Goal: Information Seeking & Learning: Learn about a topic

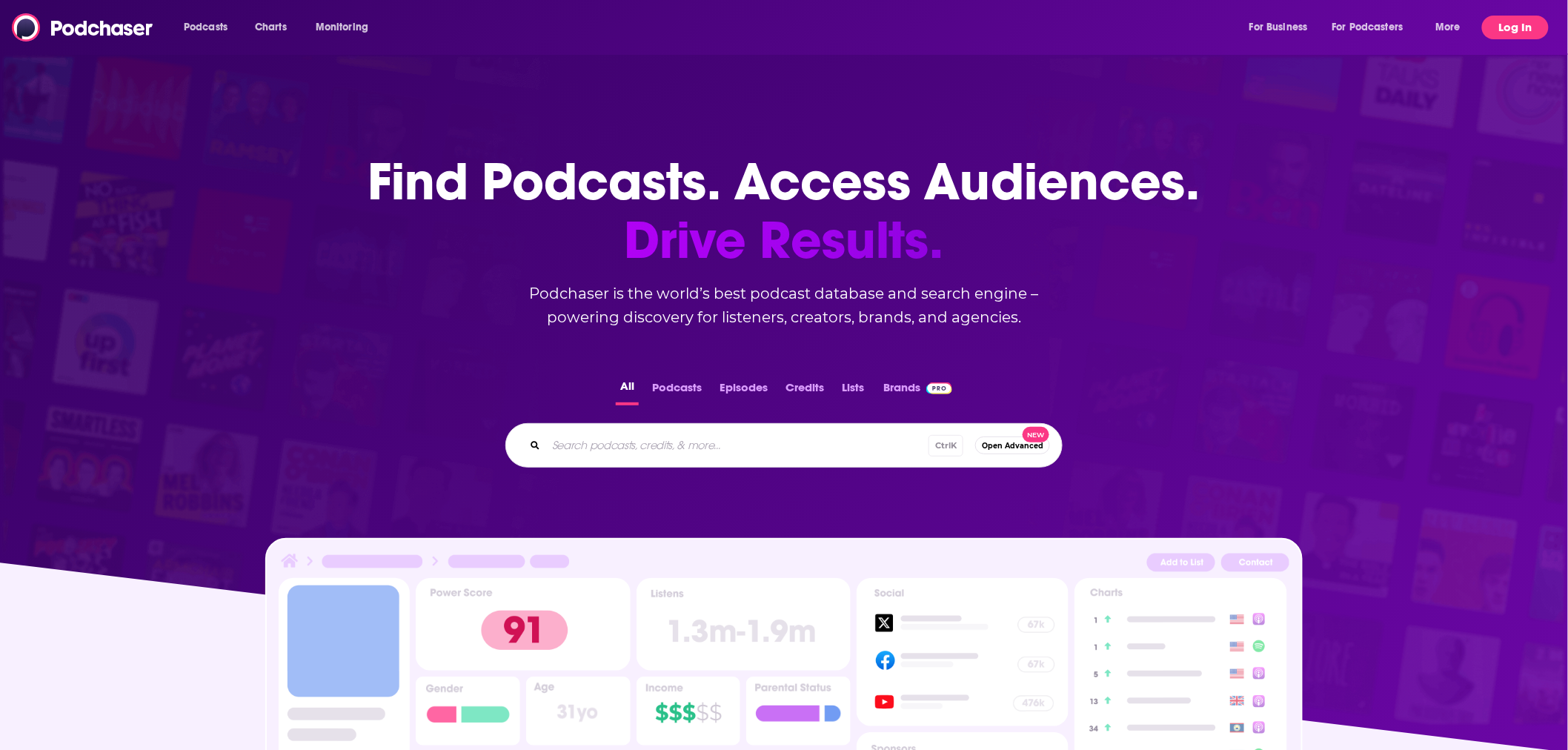
click at [1490, 26] on button "Log In" at bounding box center [1515, 27] width 66 height 24
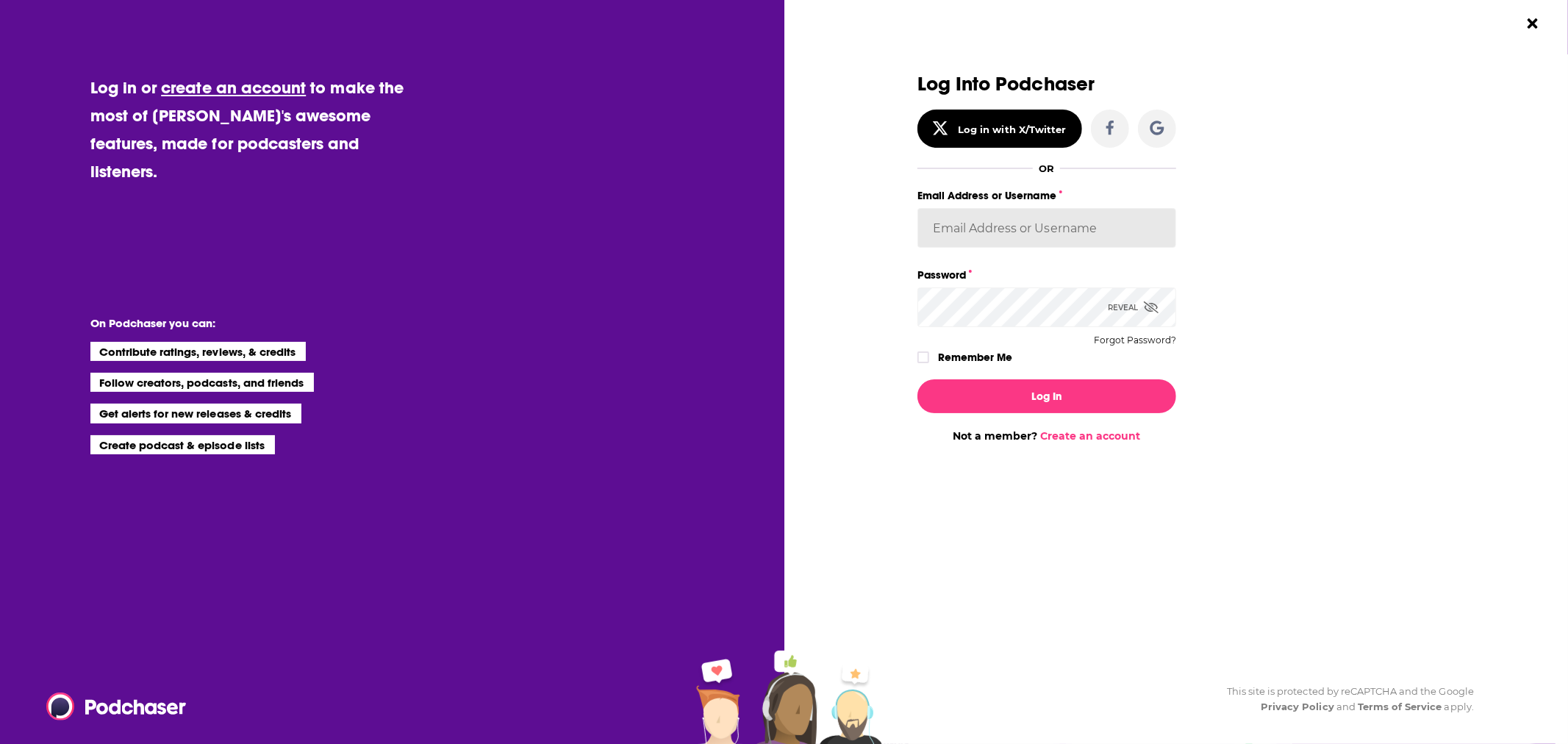
type input "[EMAIL_ADDRESS][DOMAIN_NAME]"
click at [1008, 383] on button "Log In" at bounding box center [1047, 396] width 258 height 33
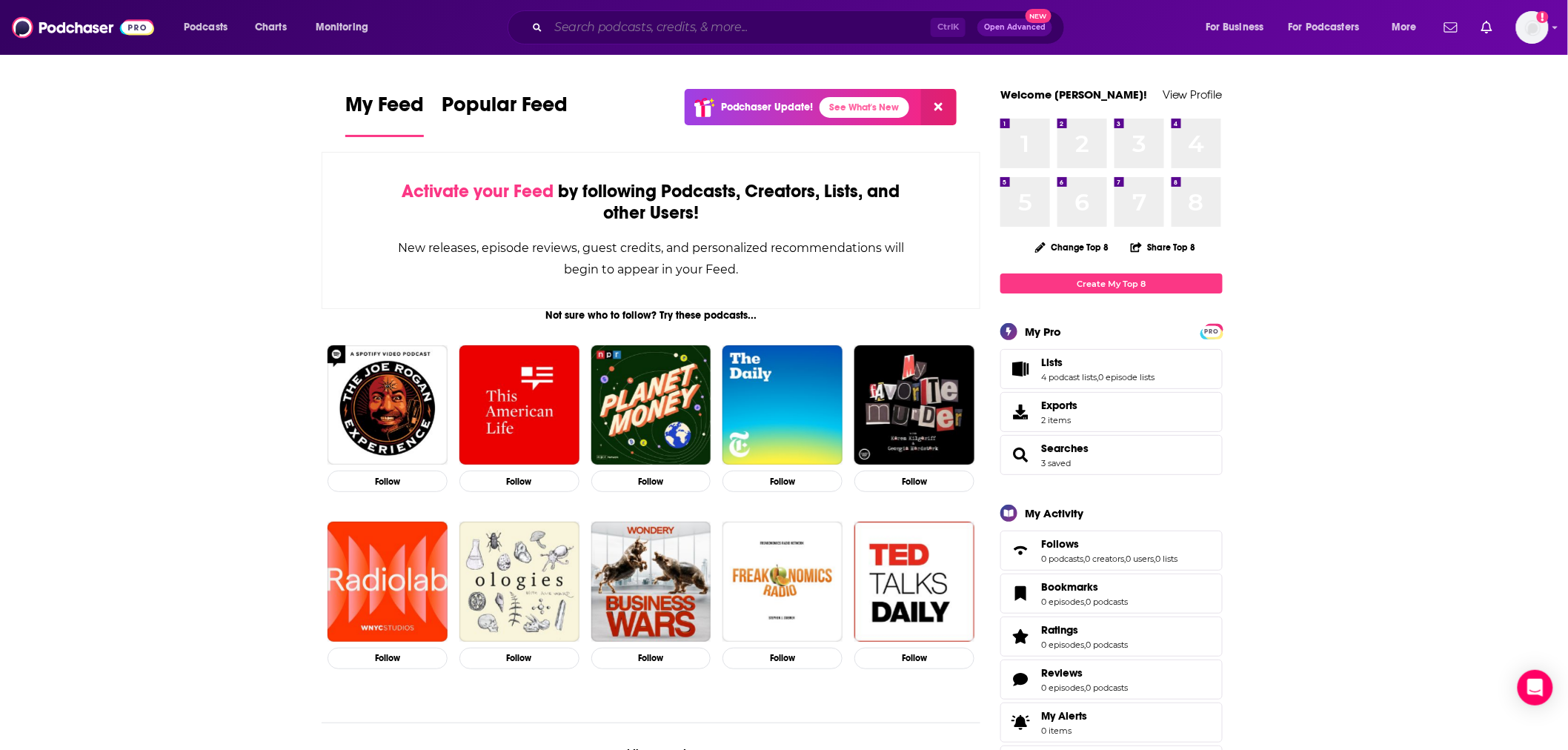
click at [656, 33] on input "Search podcasts, credits, & more..." at bounding box center [740, 27] width 383 height 24
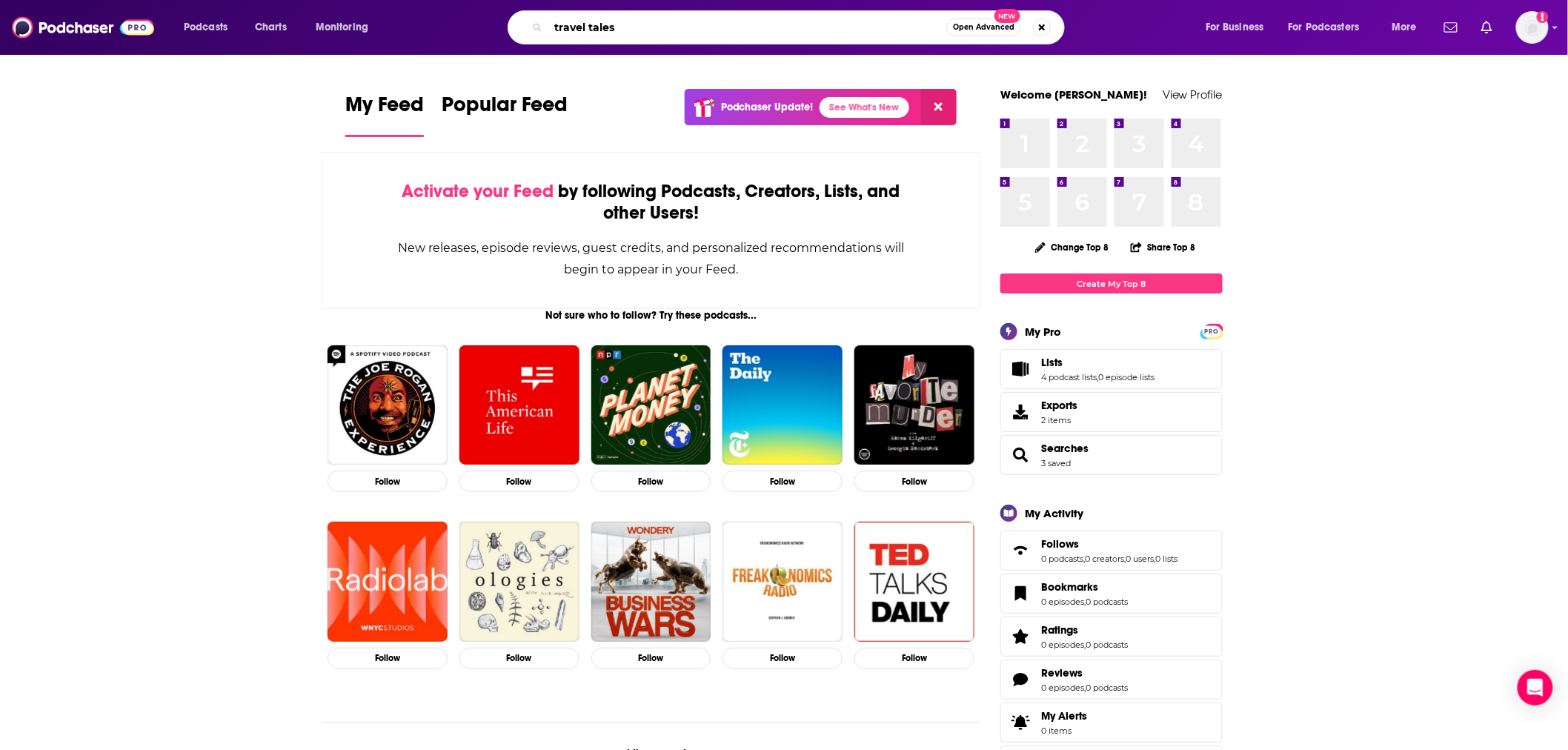
type input "travel tales"
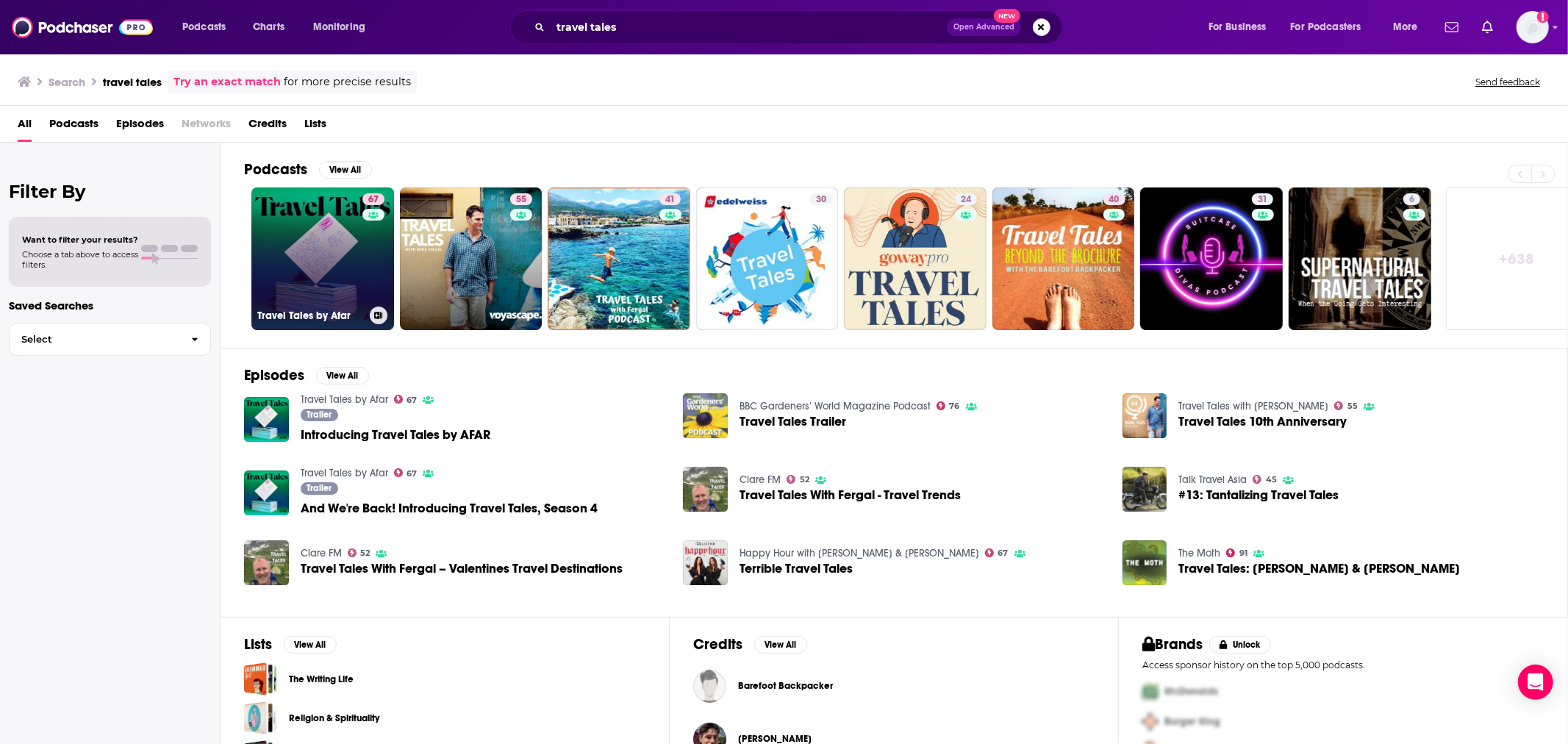
click at [339, 218] on link "67 Travel Tales by Afar" at bounding box center [323, 258] width 142 height 142
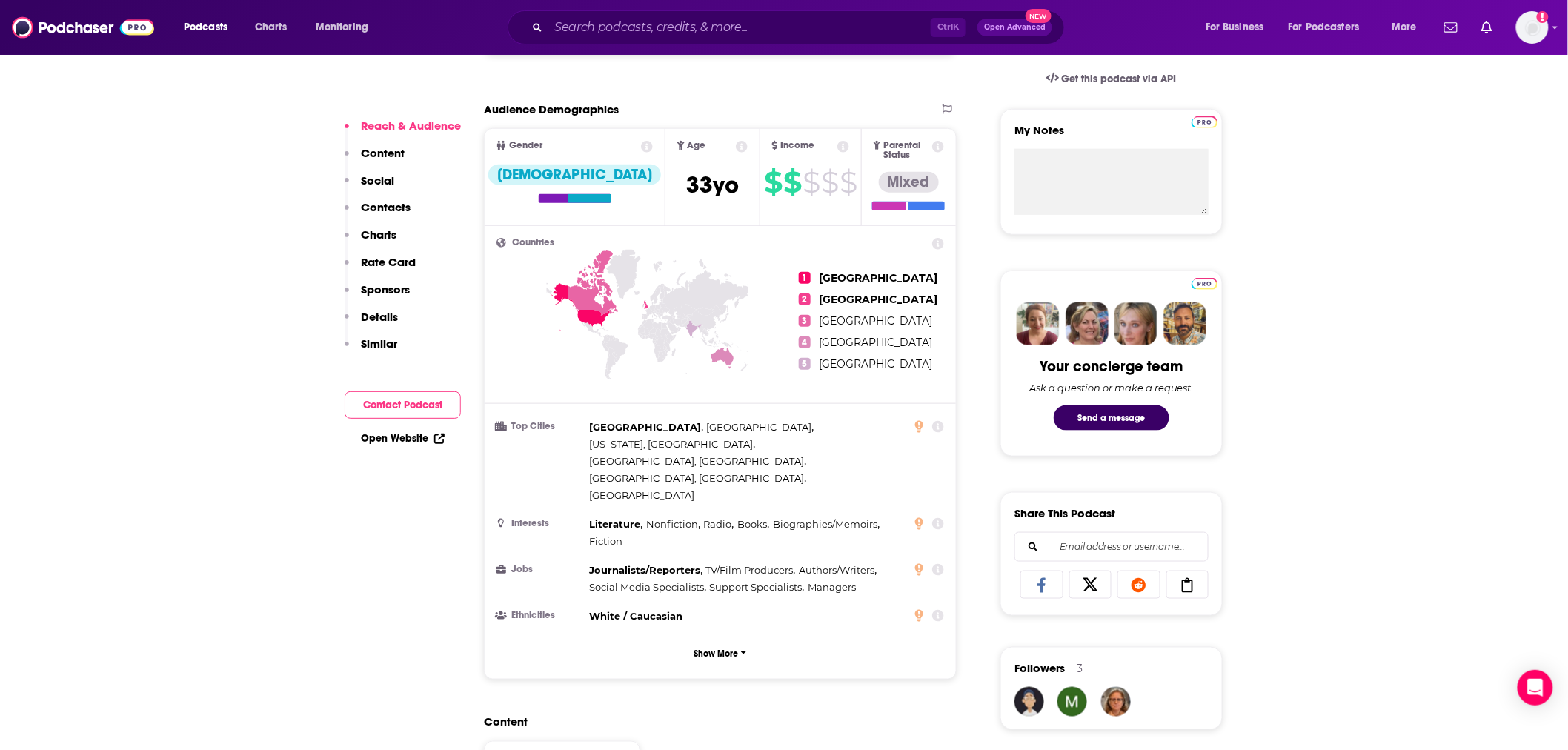
scroll to position [493, 0]
click at [732, 638] on button "Show More" at bounding box center [720, 651] width 447 height 27
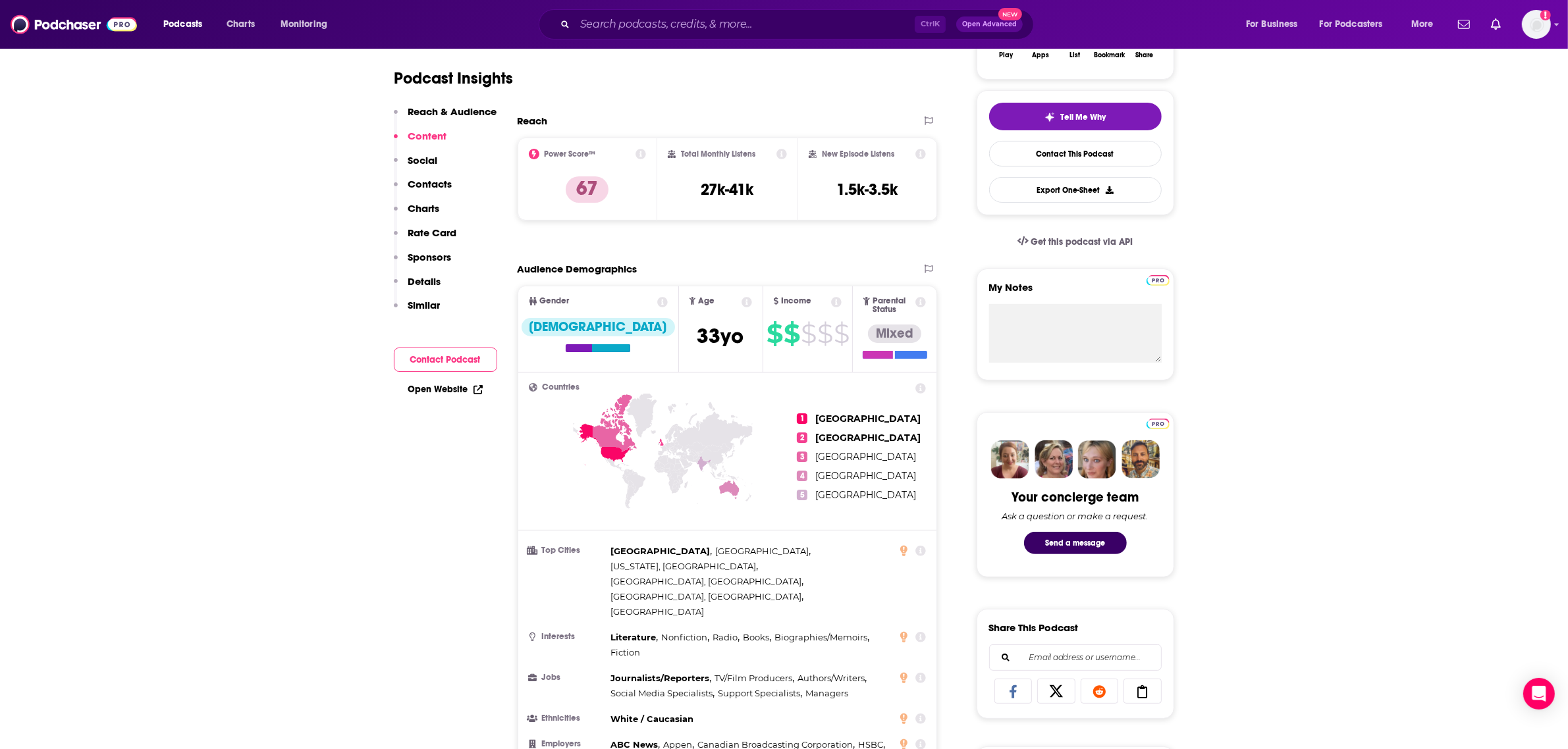
scroll to position [18, 0]
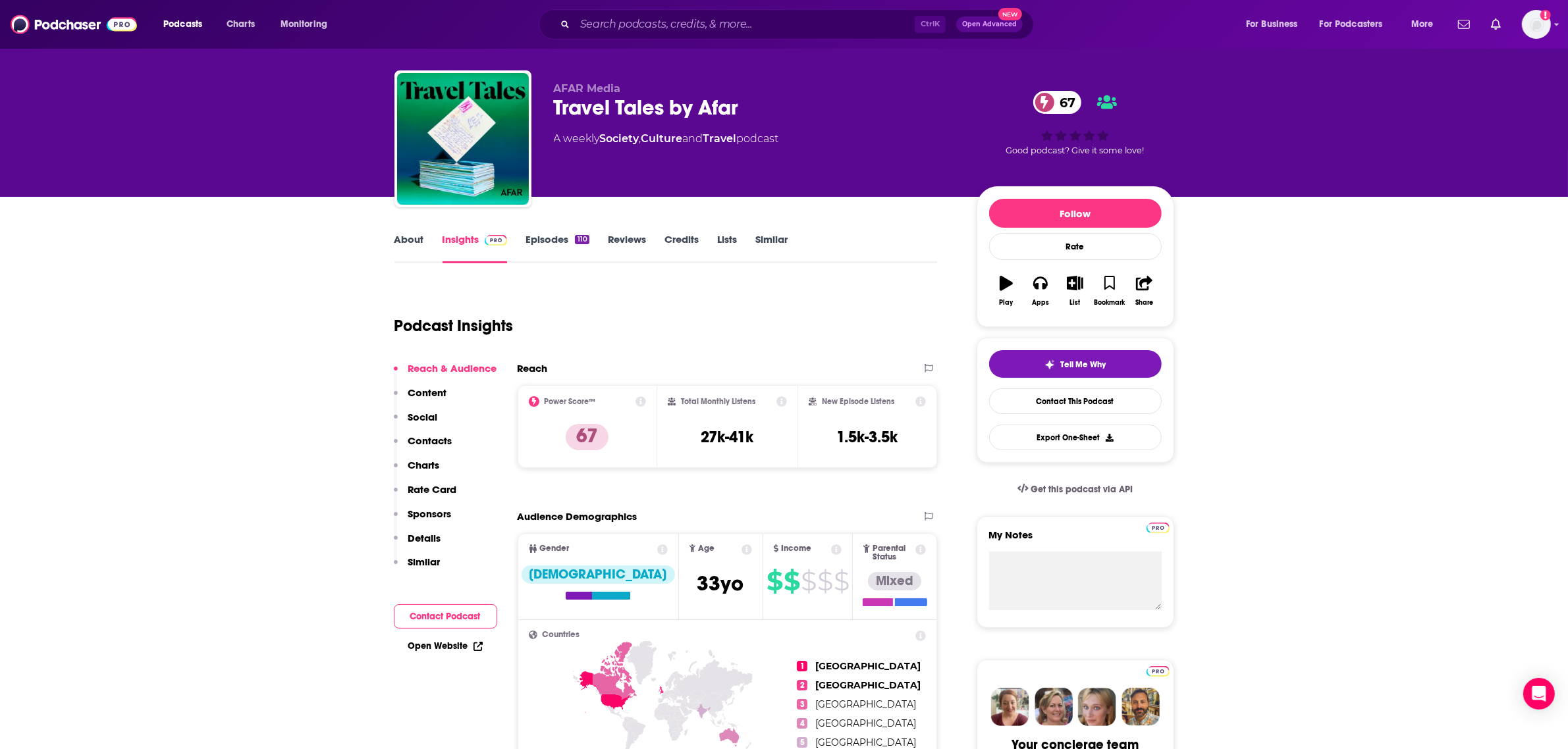
click at [549, 245] on link "Episodes 110" at bounding box center [557, 248] width 63 height 30
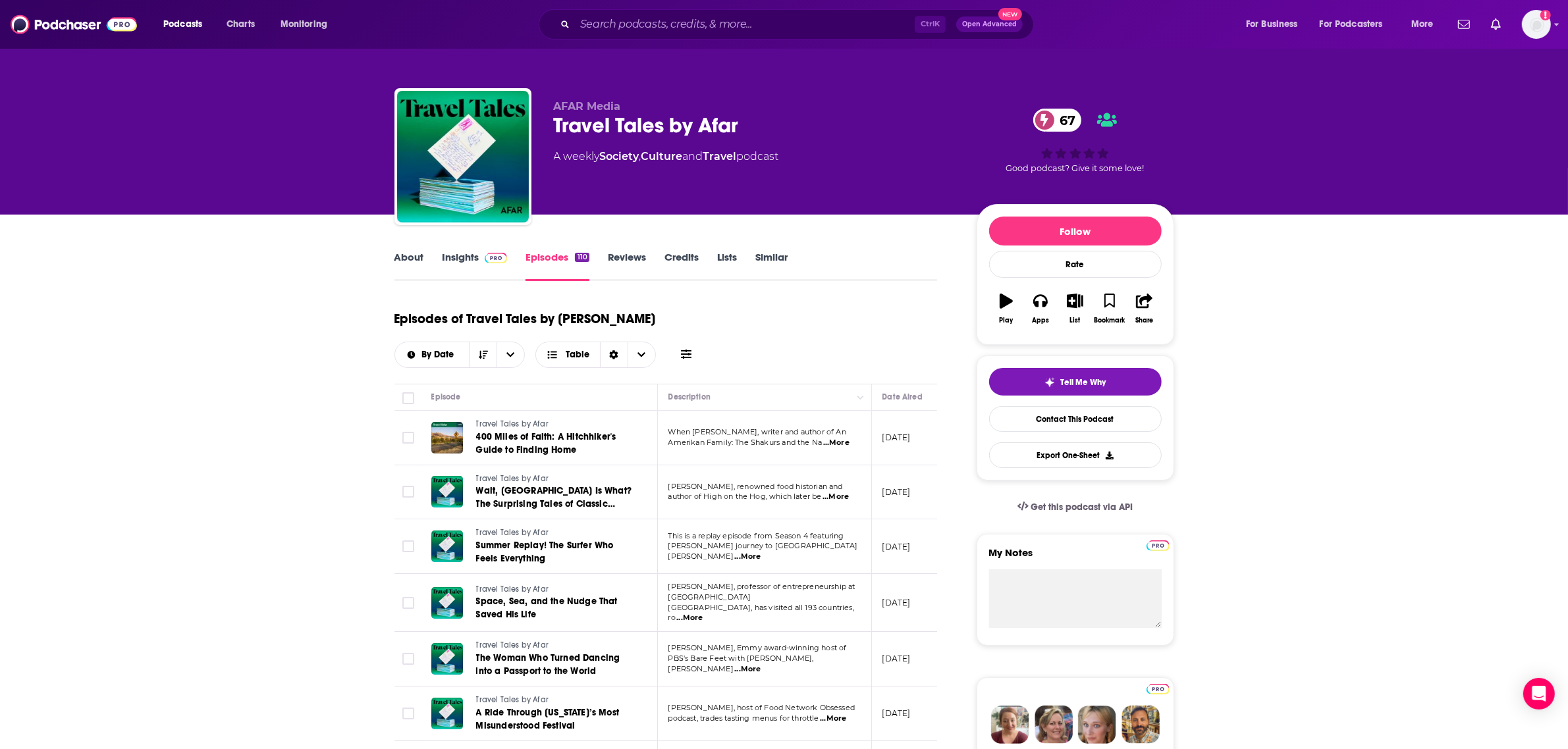
click at [666, 126] on div "Travel Tales by Afar 67" at bounding box center [755, 125] width 401 height 26
copy div "Travel Tales by Afar 67"
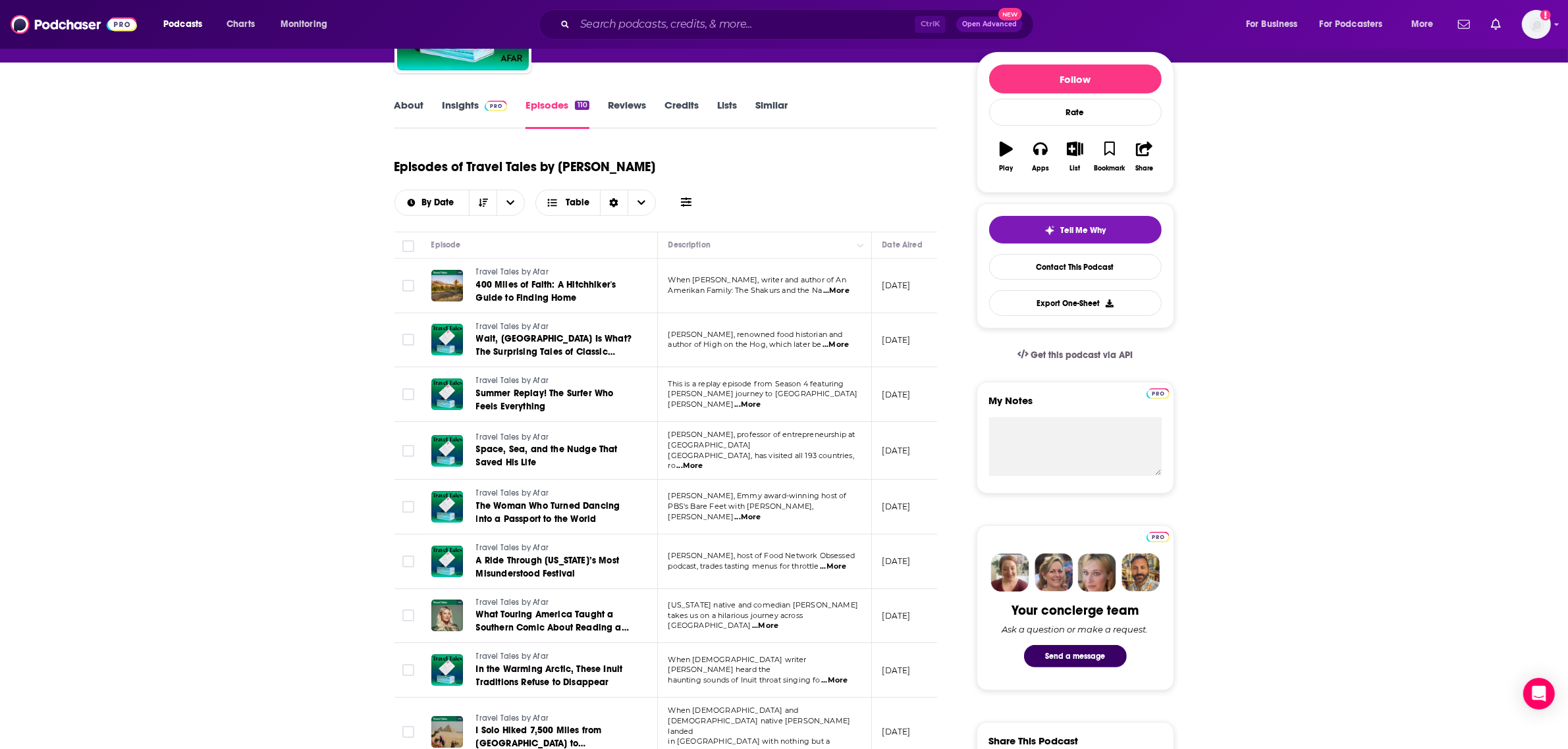
scroll to position [164, 0]
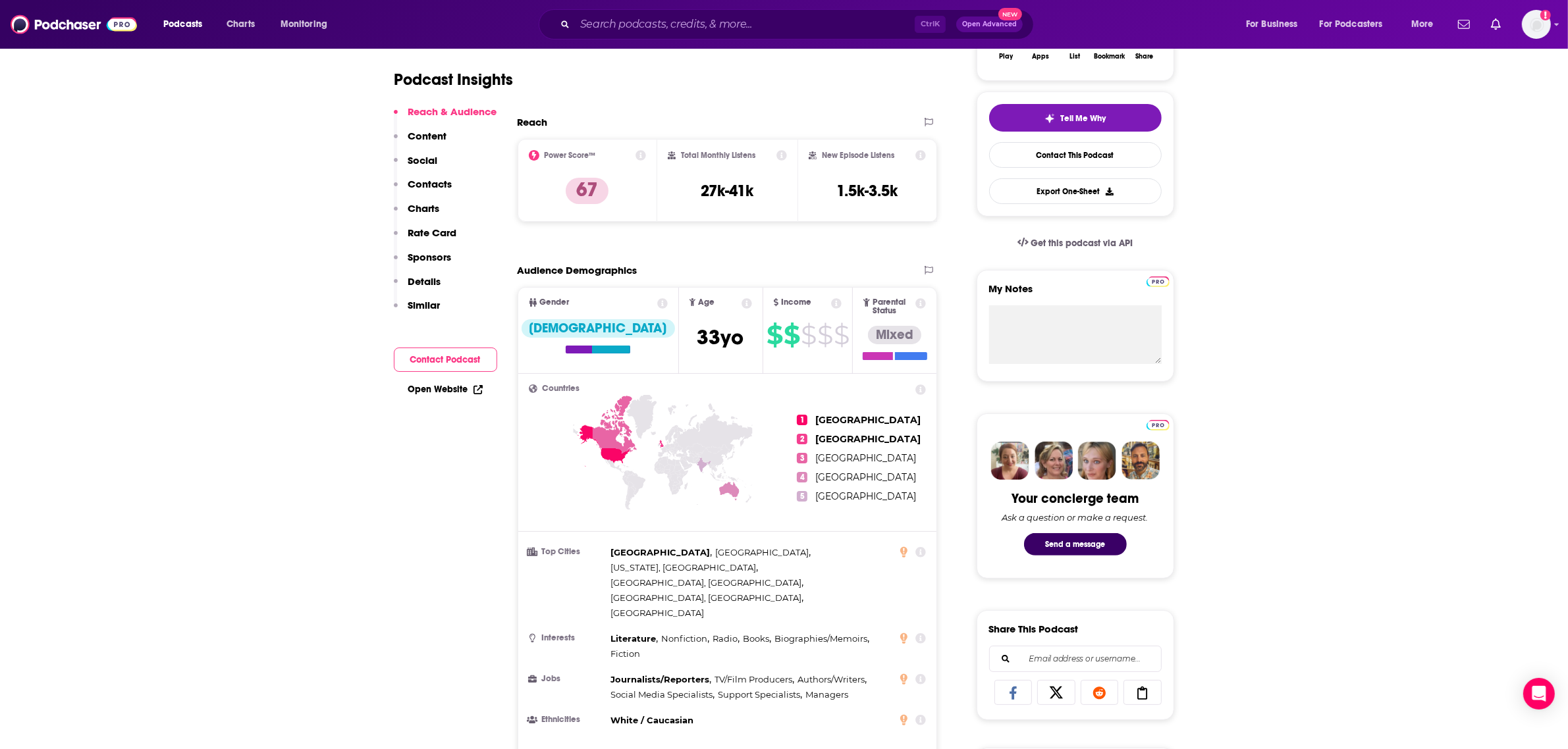
scroll to position [329, 0]
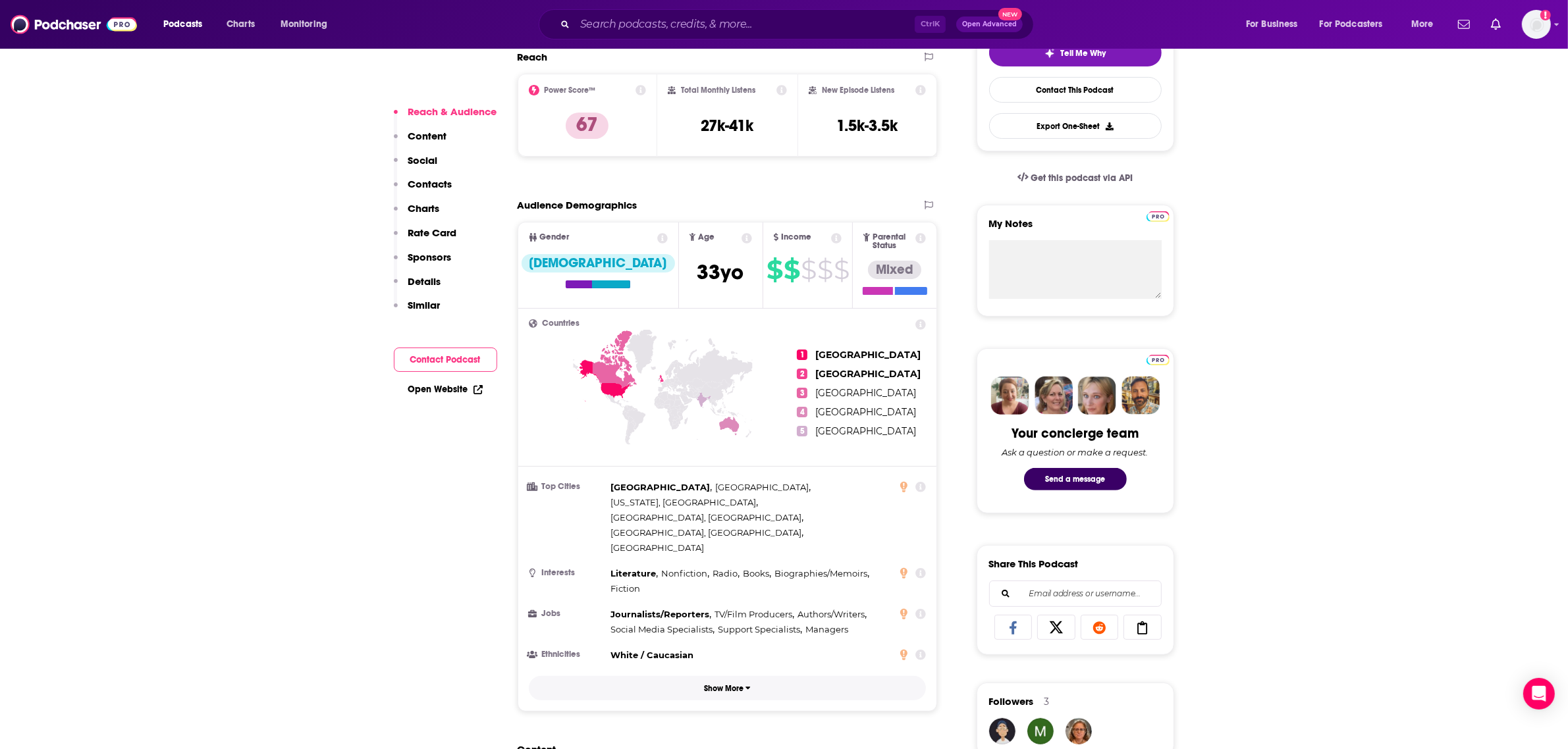
click at [733, 666] on p "Show More" at bounding box center [723, 688] width 39 height 9
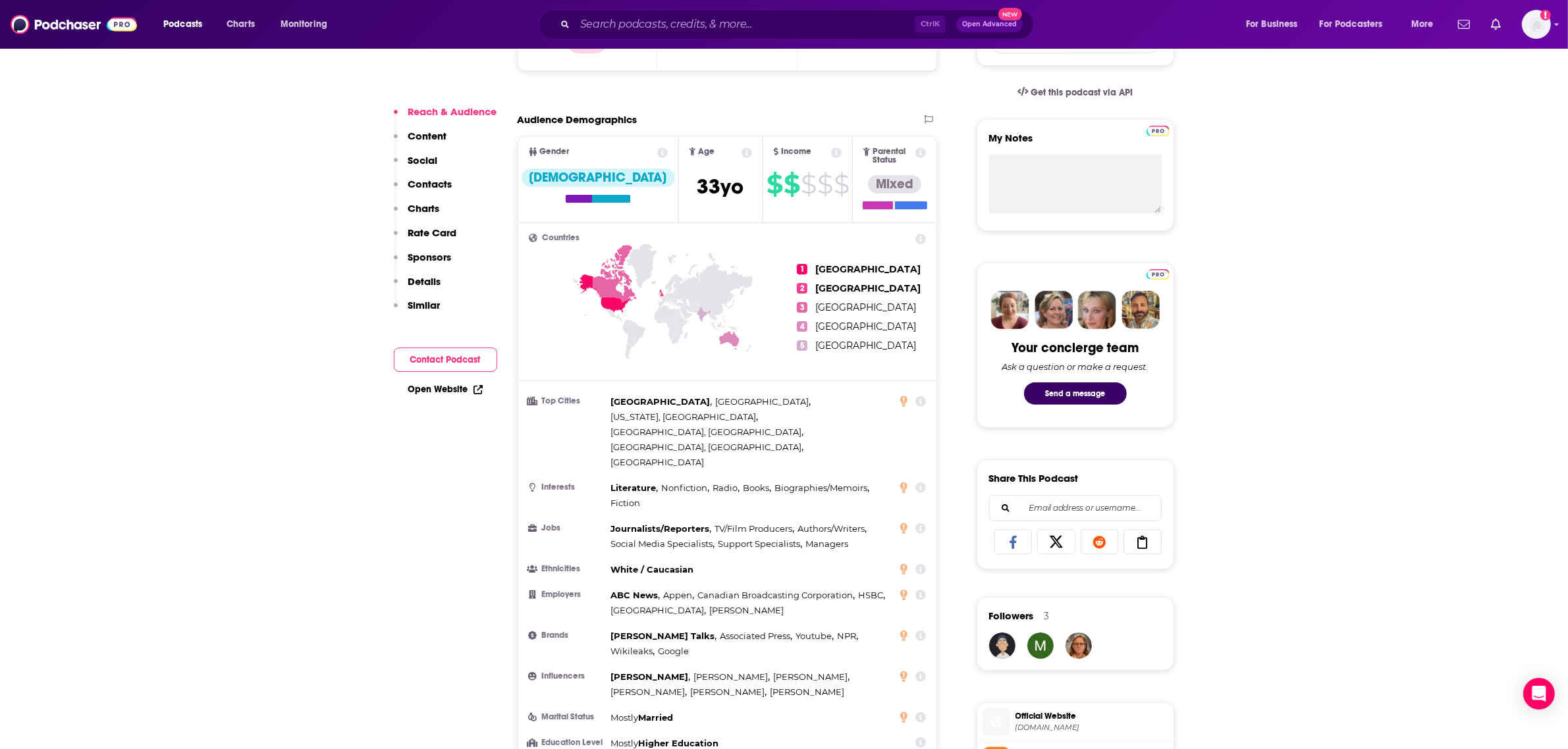
scroll to position [411, 0]
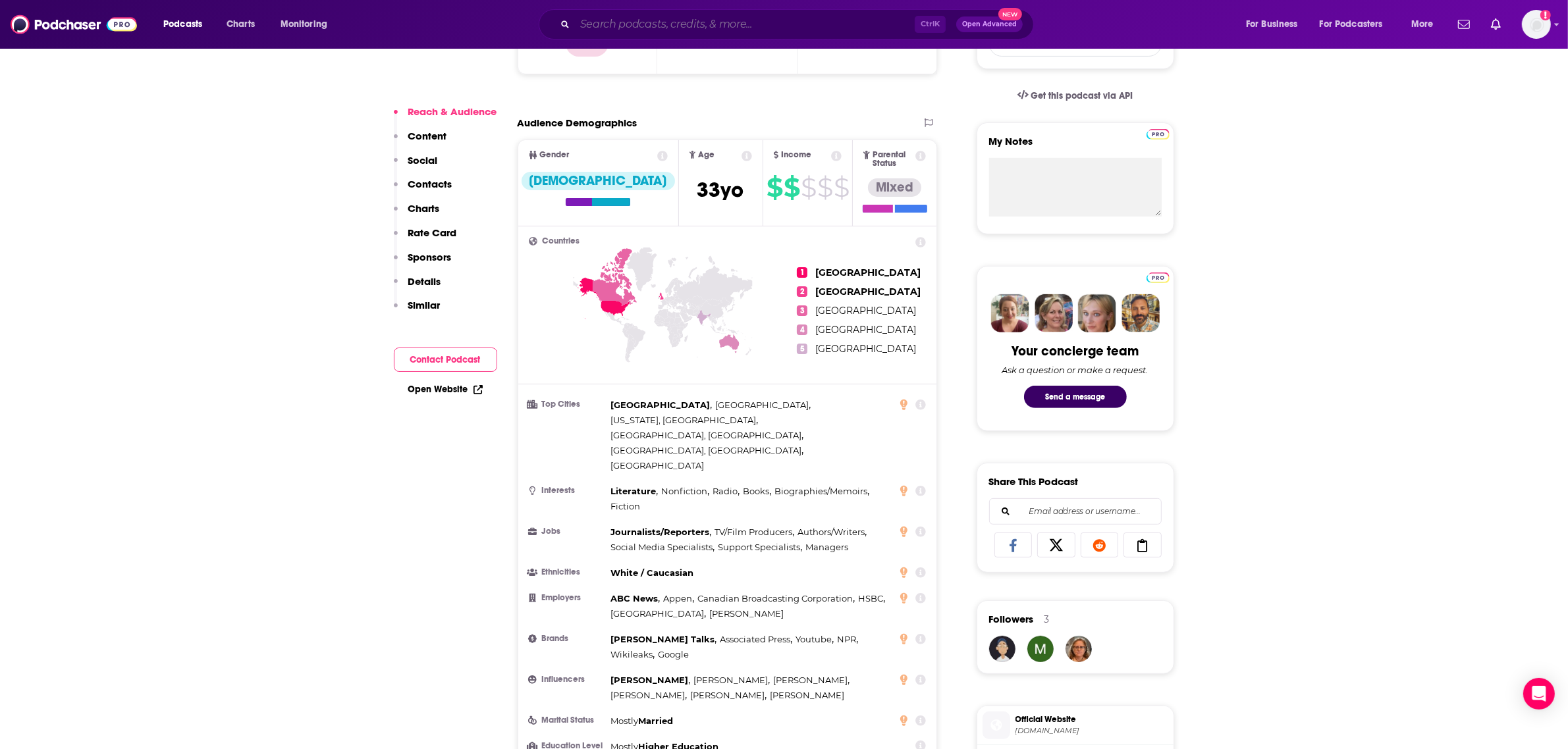
click at [698, 22] on input "Search podcasts, credits, & more..." at bounding box center [745, 24] width 340 height 21
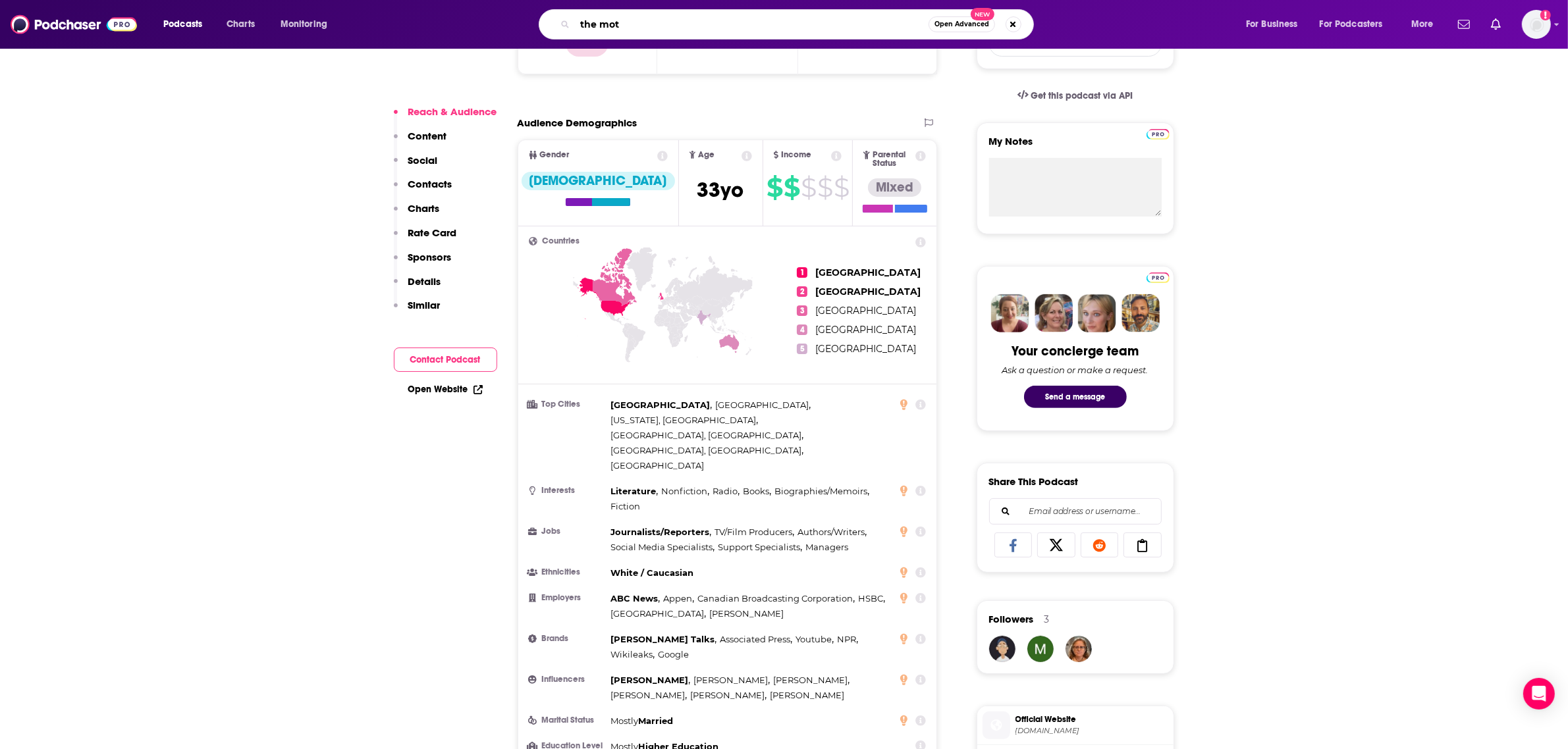
type input "the moth"
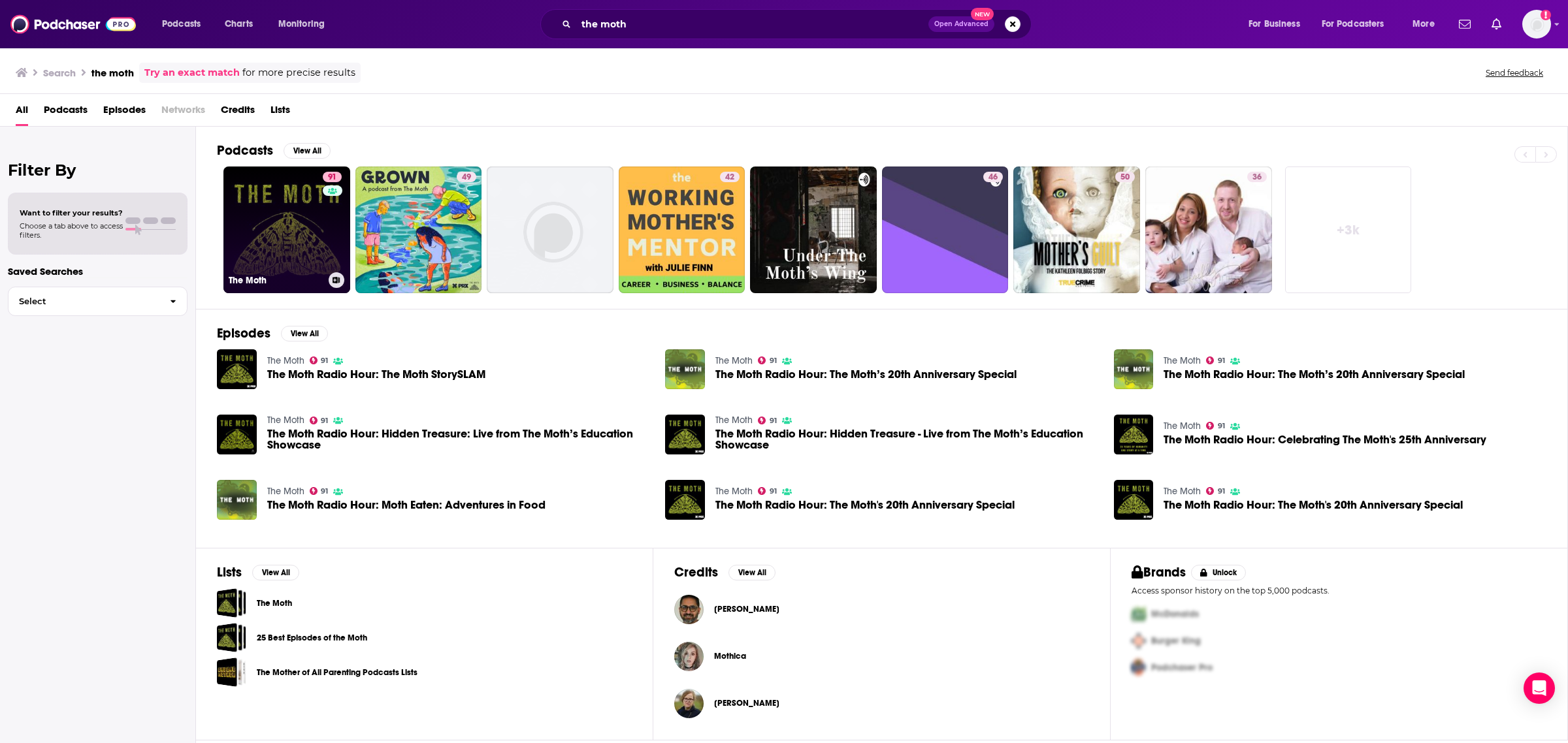
click at [294, 258] on link "91 The Moth" at bounding box center [287, 229] width 127 height 126
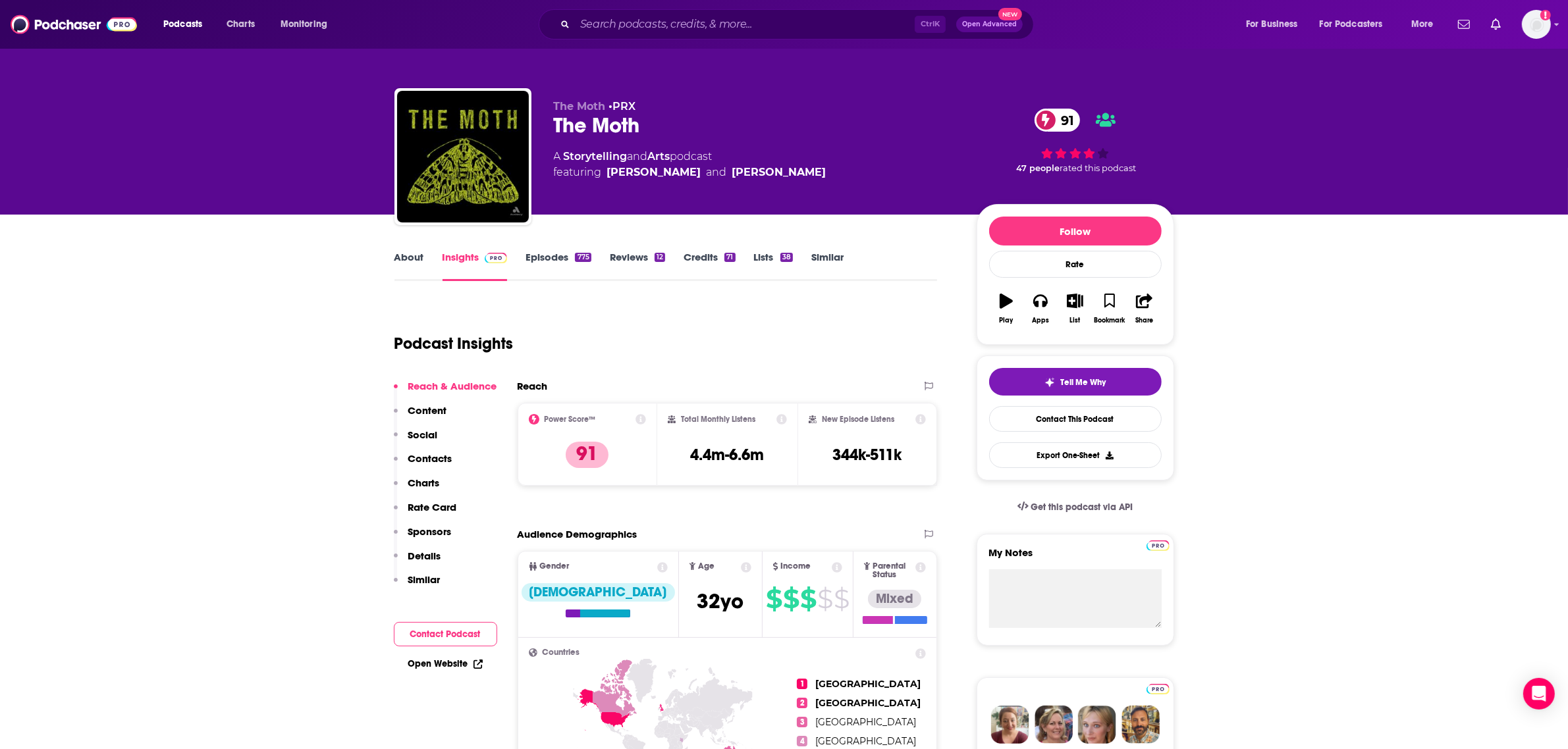
scroll to position [164, 0]
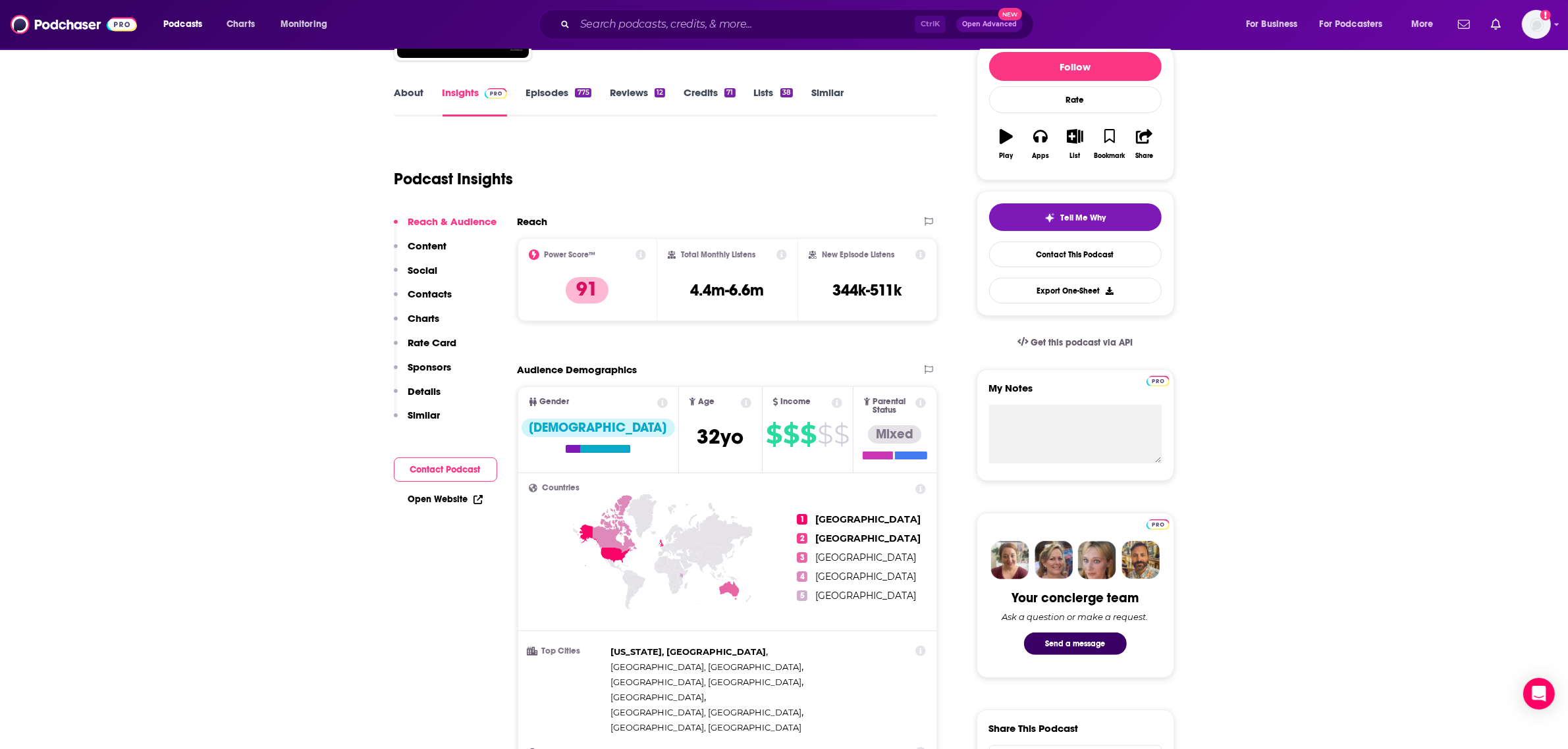
click at [561, 101] on link "Episodes 775" at bounding box center [558, 101] width 65 height 30
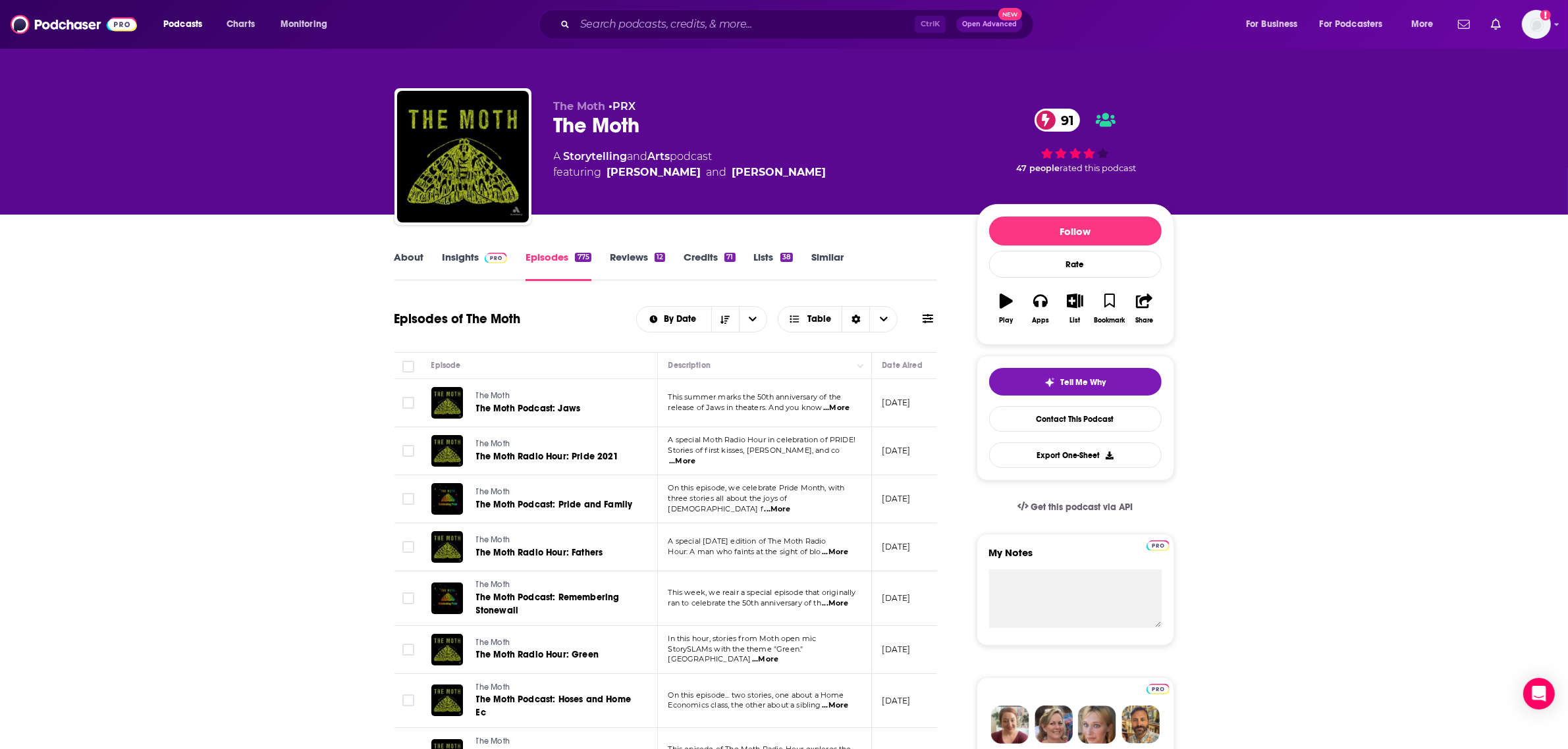
scroll to position [329, 0]
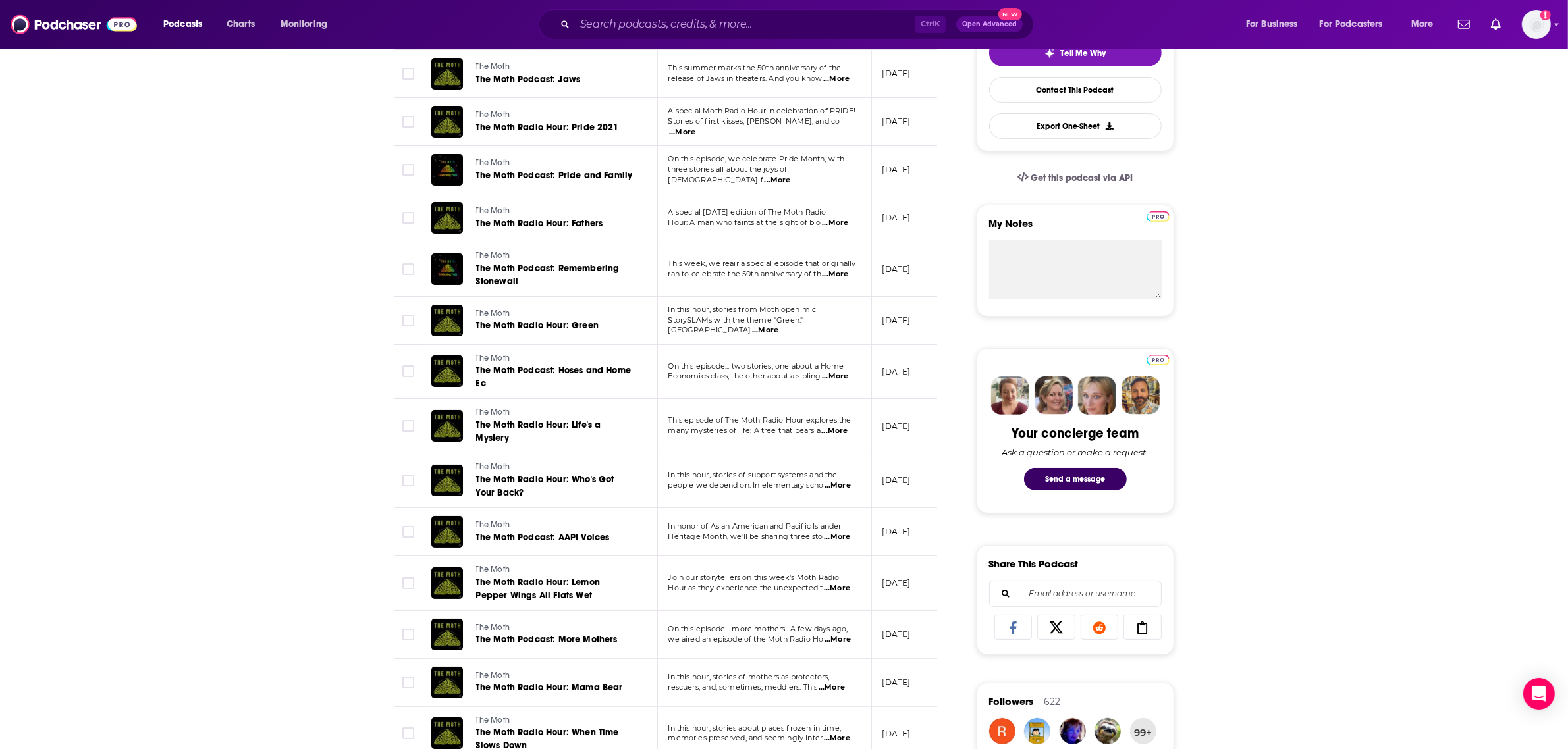
click at [591, 35] on div "Ctrl K Open Advanced New" at bounding box center [786, 24] width 495 height 30
click at [593, 26] on input "Search podcasts, credits, & more..." at bounding box center [745, 24] width 340 height 21
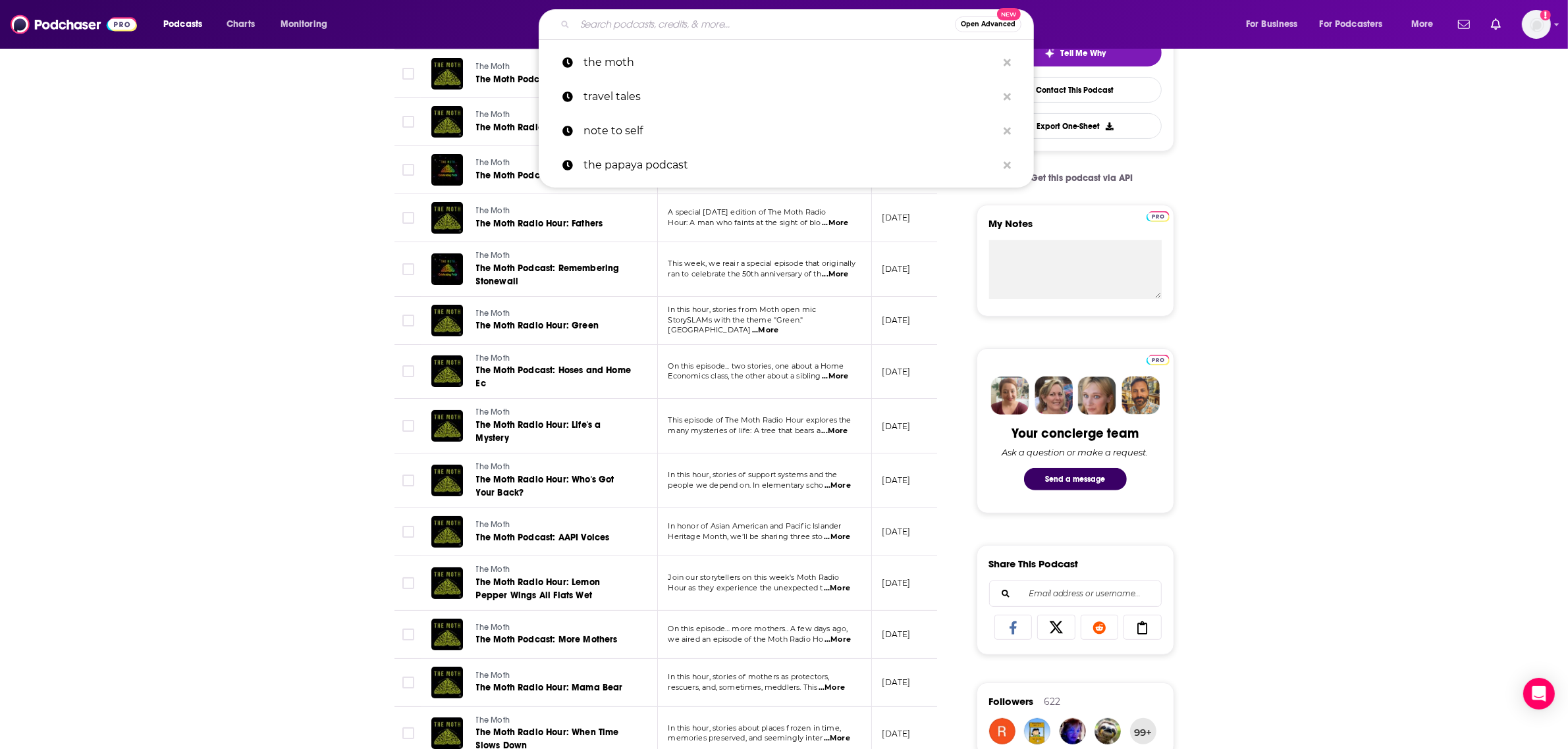
paste input "Creative Processing"
type input "Creative Processing"
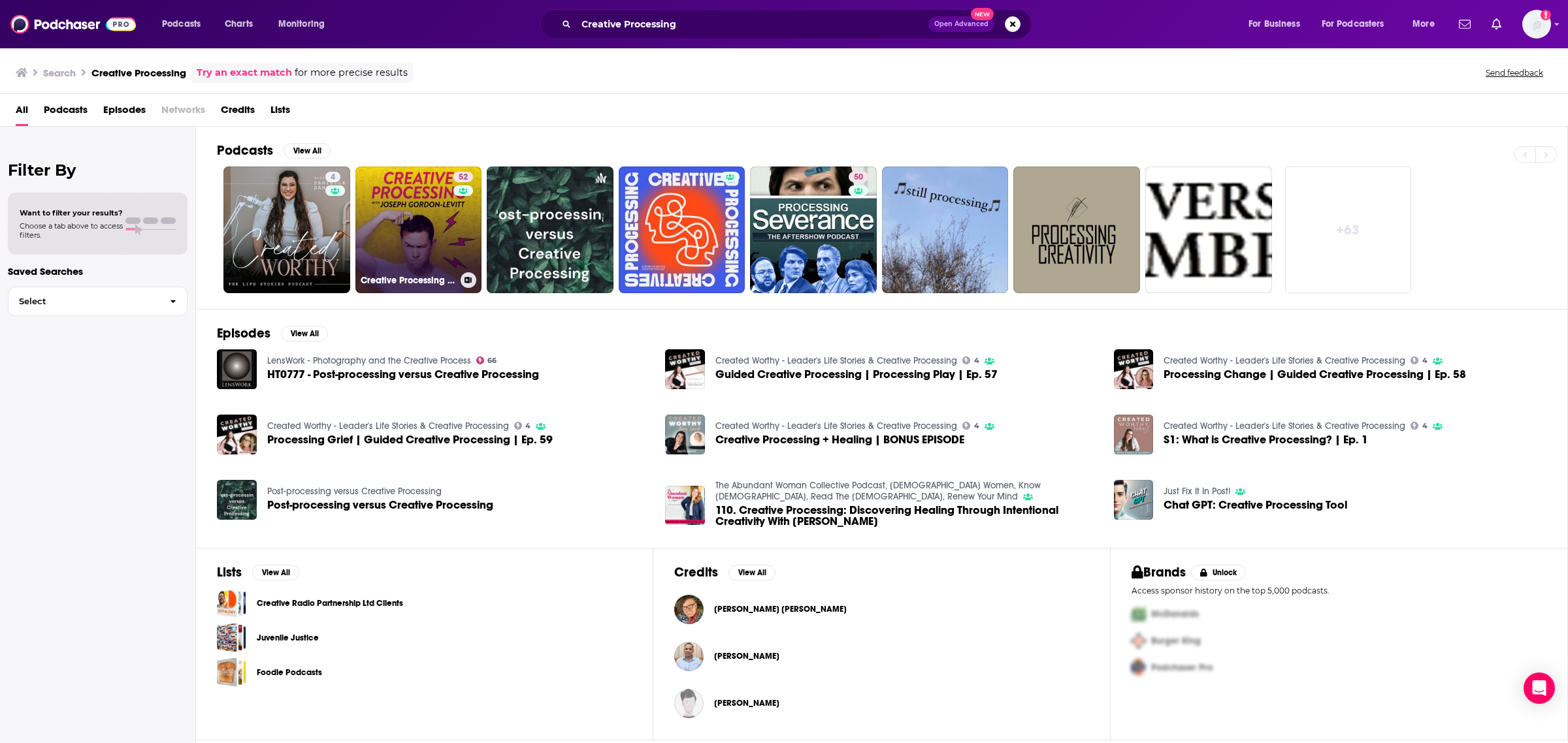
click at [422, 243] on link "52 Creative Processing with [PERSON_NAME]" at bounding box center [419, 229] width 127 height 126
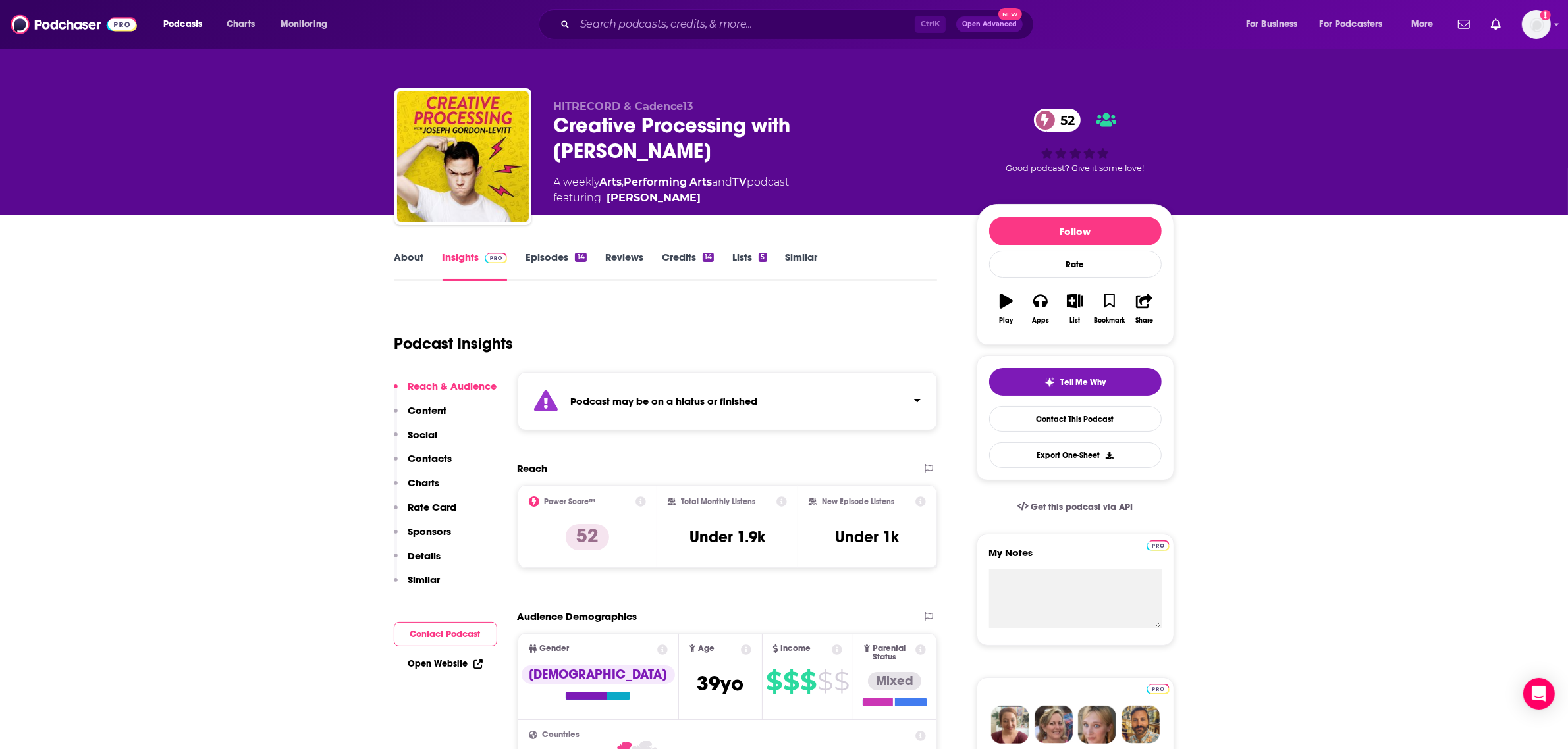
scroll to position [164, 0]
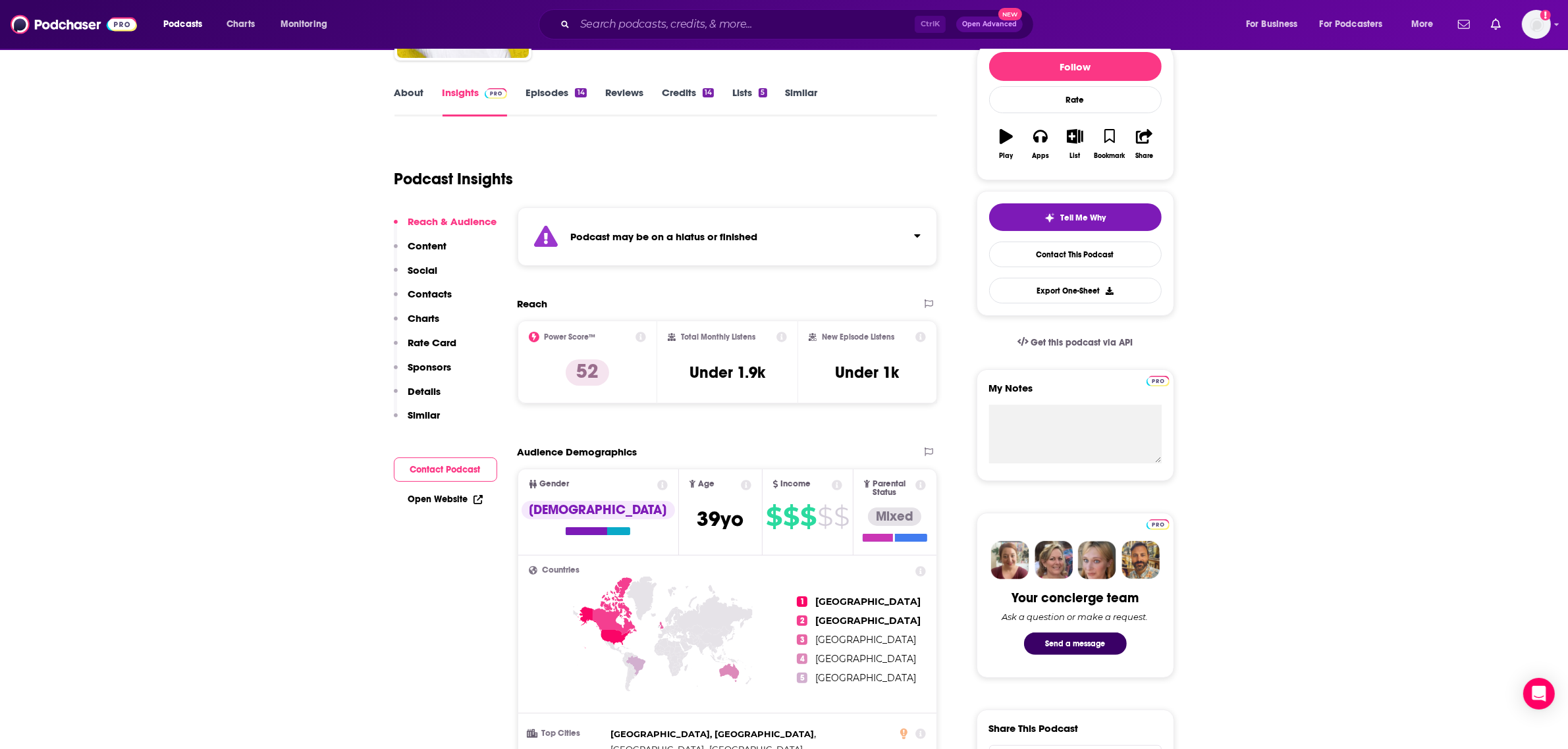
click at [433, 386] on p "Details" at bounding box center [425, 391] width 33 height 13
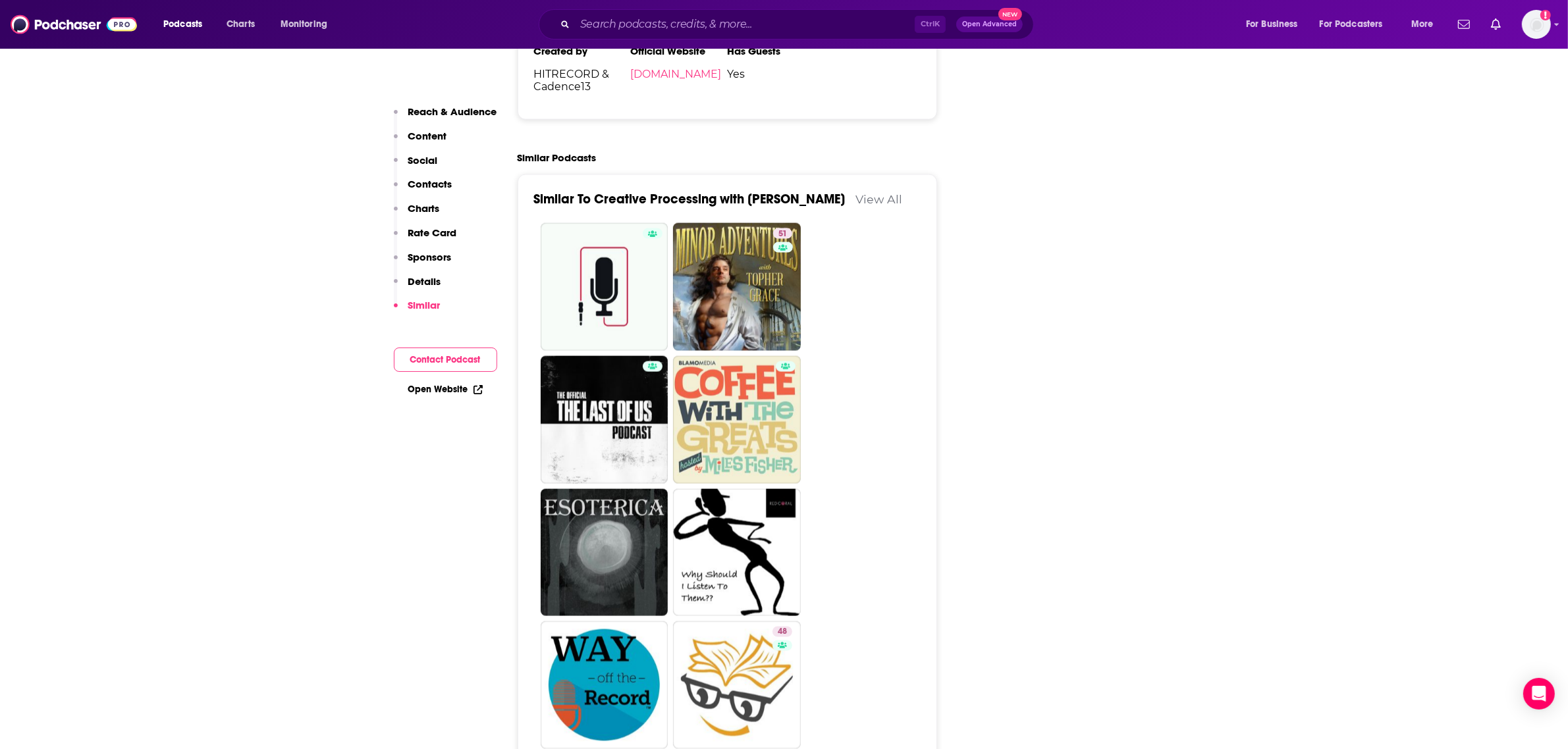
scroll to position [2509, 0]
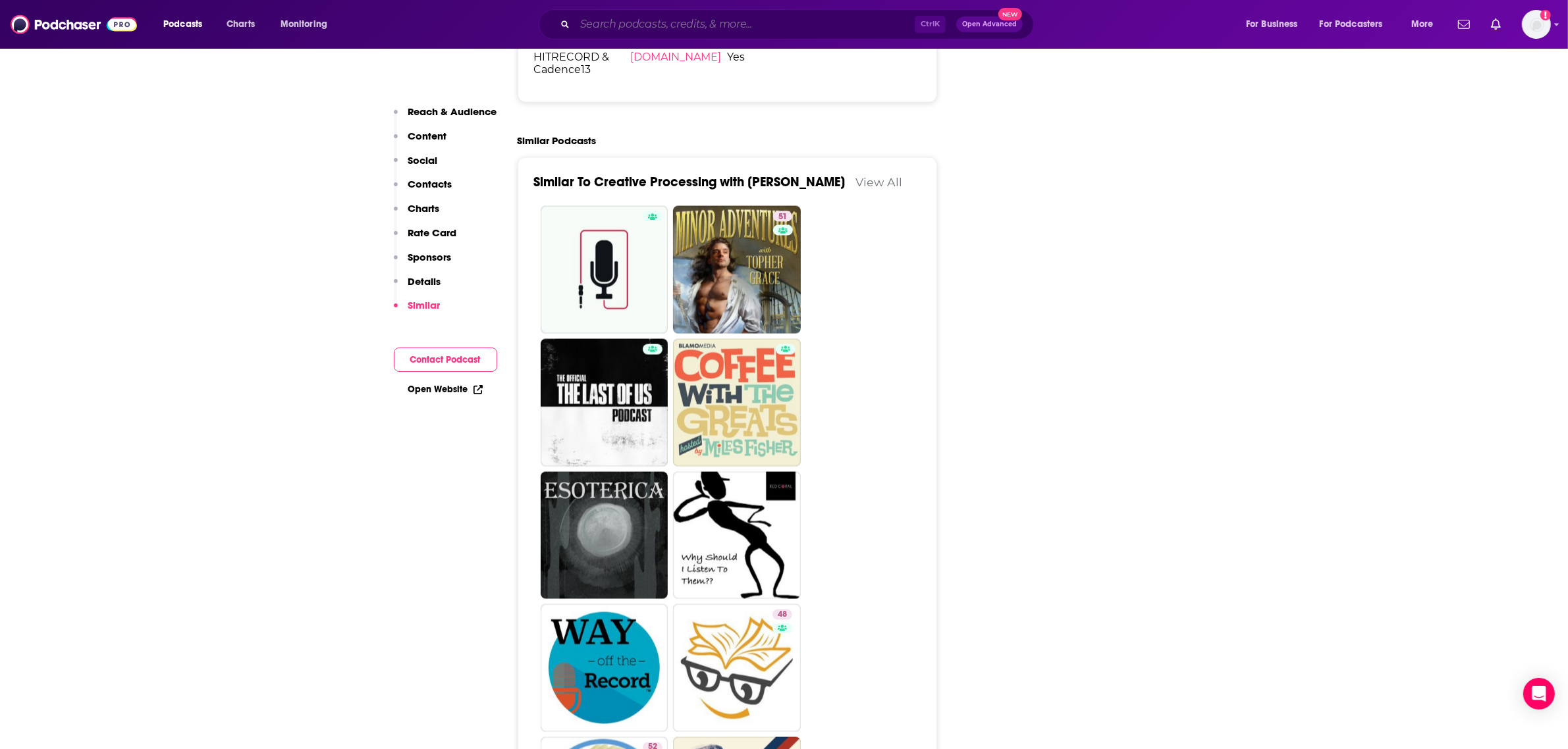
click at [605, 35] on input "Search podcasts, credits, & more..." at bounding box center [745, 24] width 340 height 21
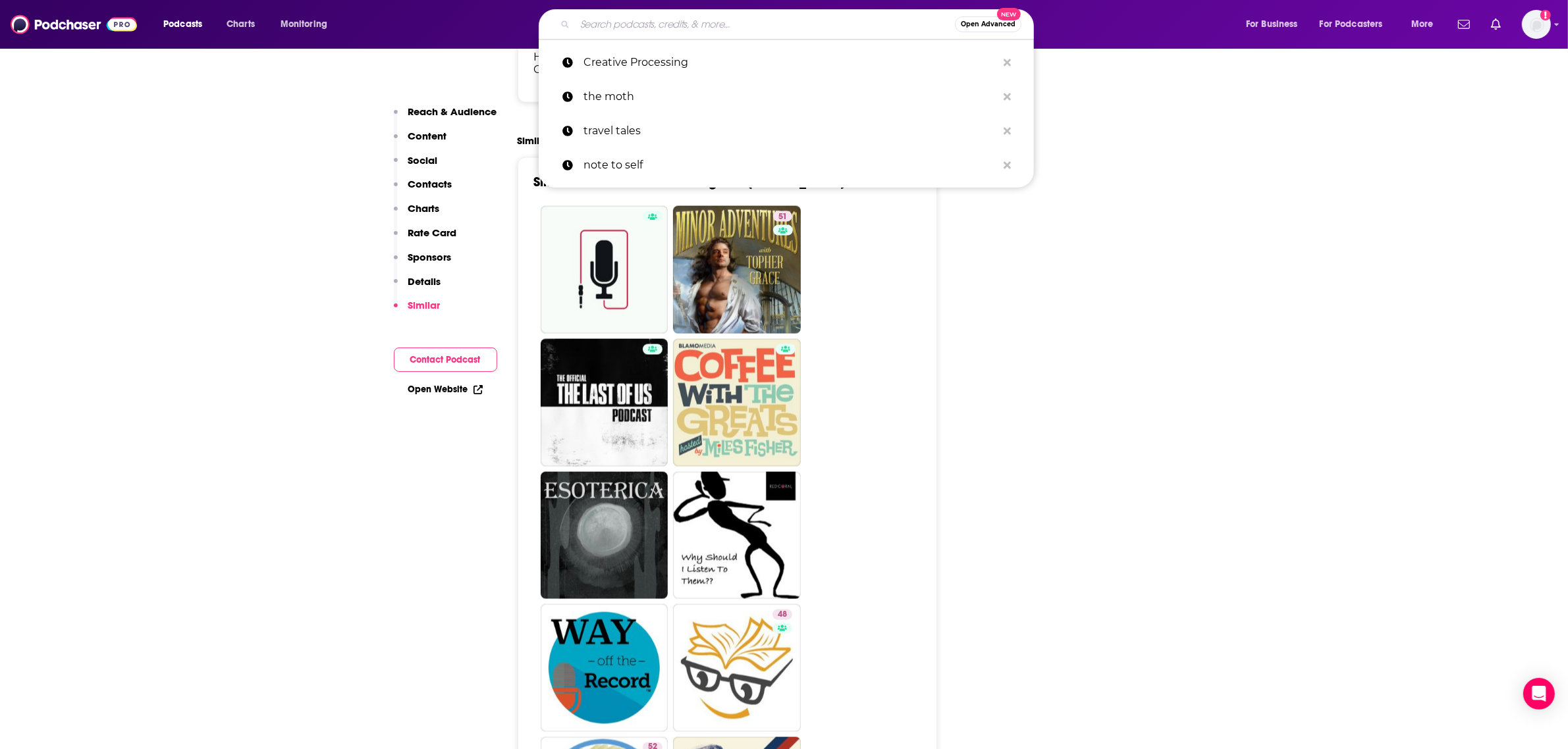
paste input "Hard Fork"
type input "Hard Fork"
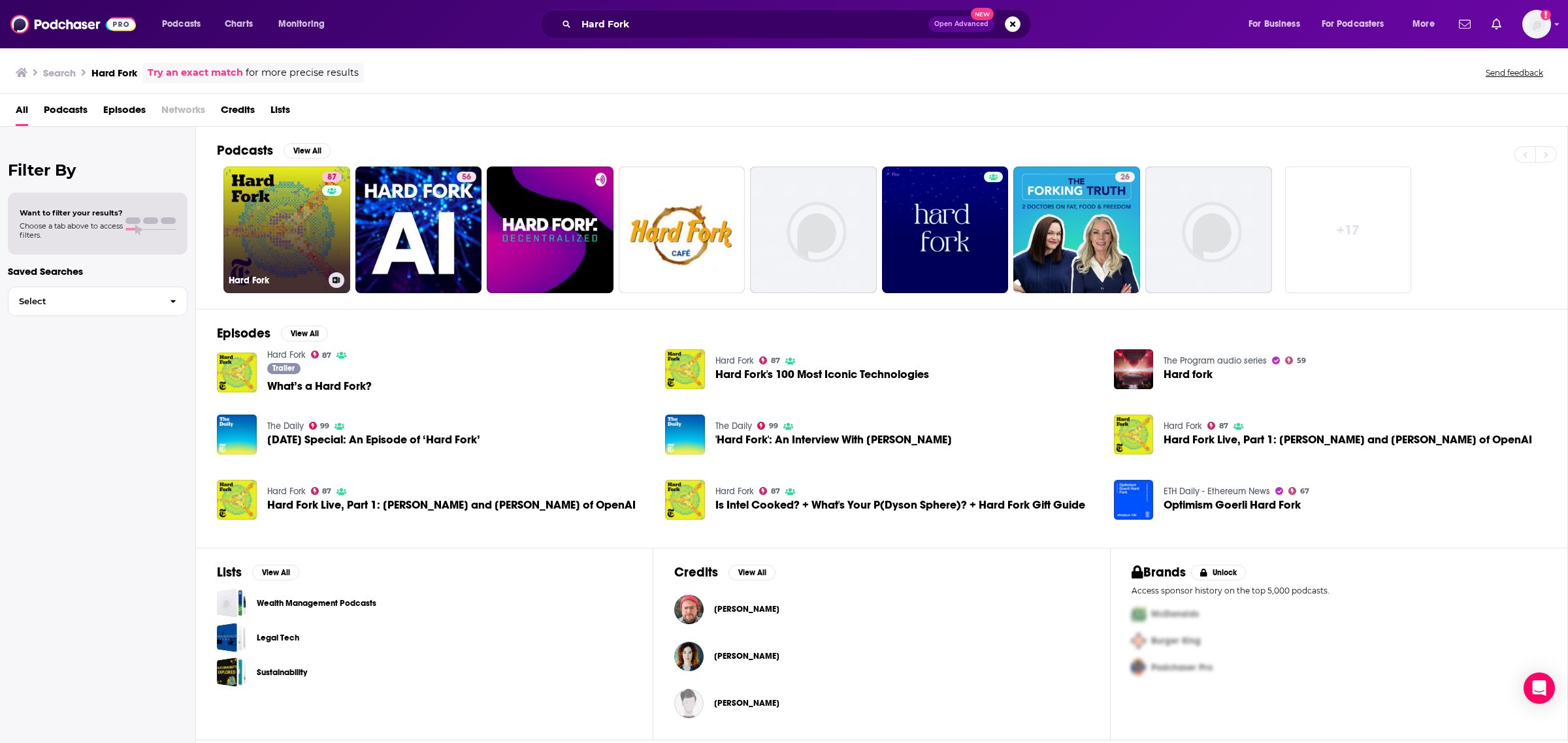
click at [284, 258] on link "87 Hard Fork" at bounding box center [287, 229] width 127 height 126
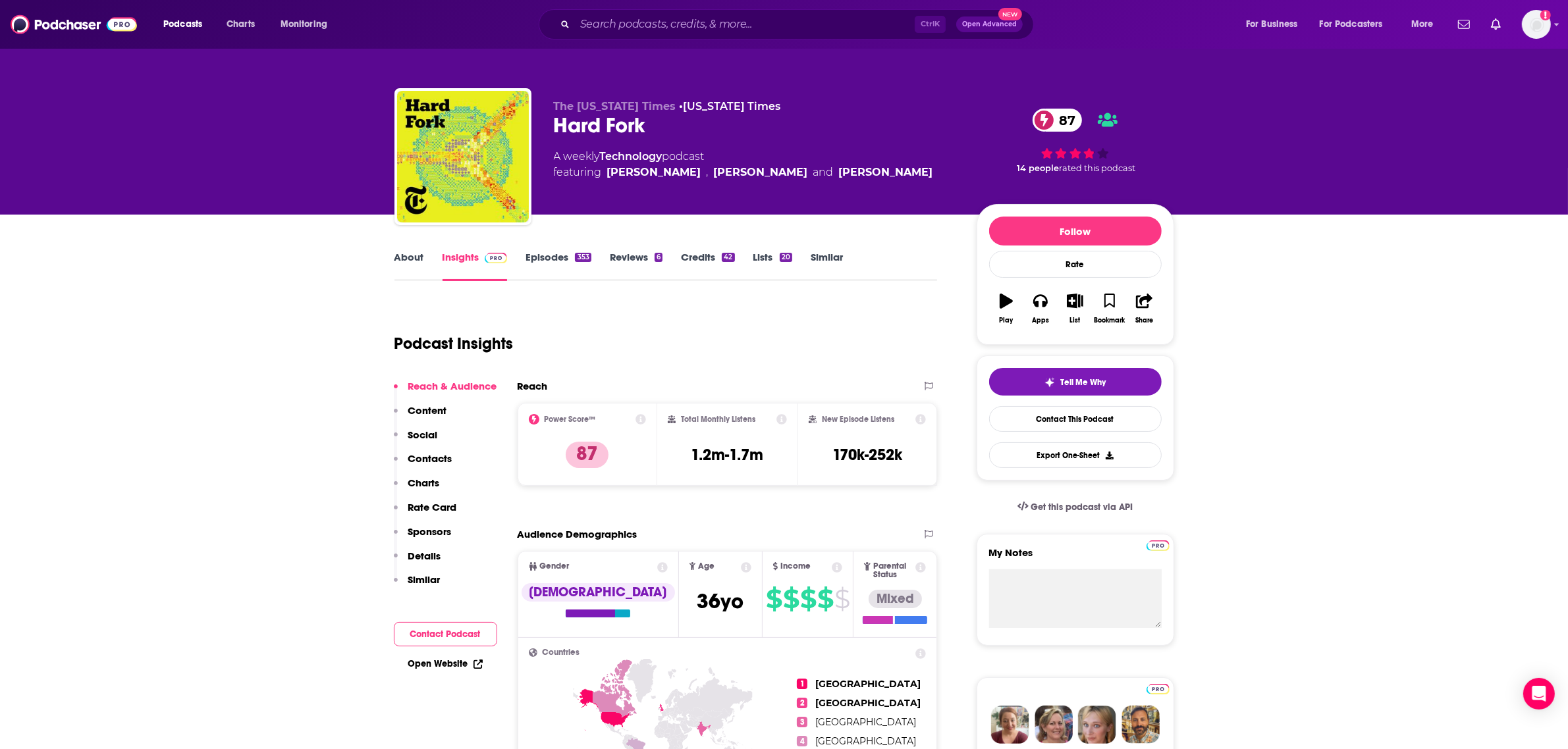
scroll to position [153, 0]
